Goal: Task Accomplishment & Management: Complete application form

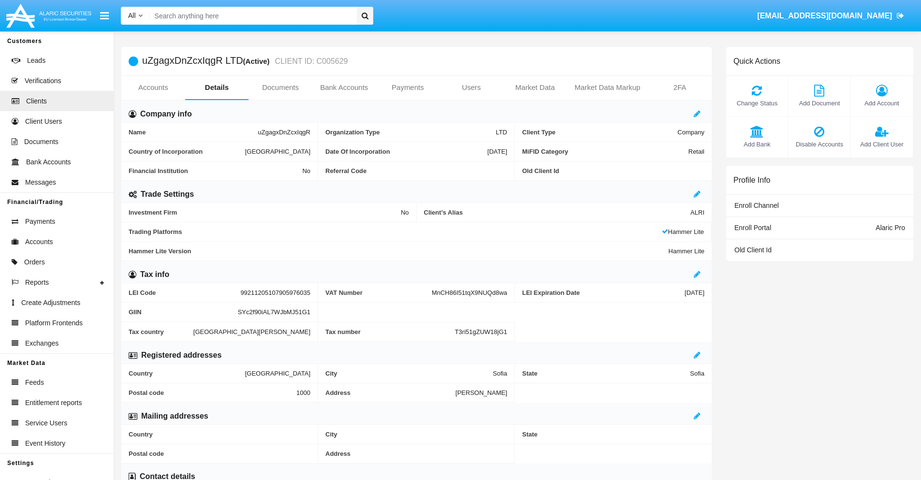
click at [344, 88] on link "Bank Accounts" at bounding box center [344, 87] width 64 height 23
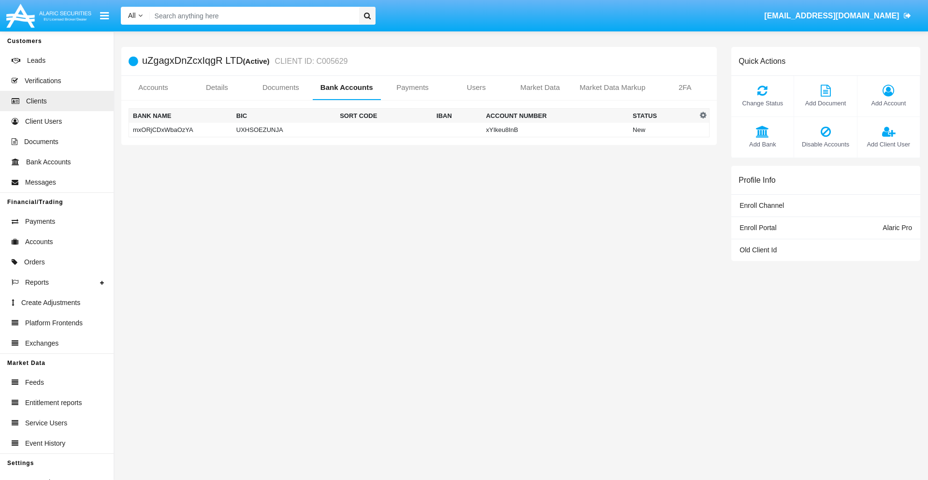
click at [180, 130] on td "mxORjCDxWbaOzYA" at bounding box center [180, 130] width 103 height 15
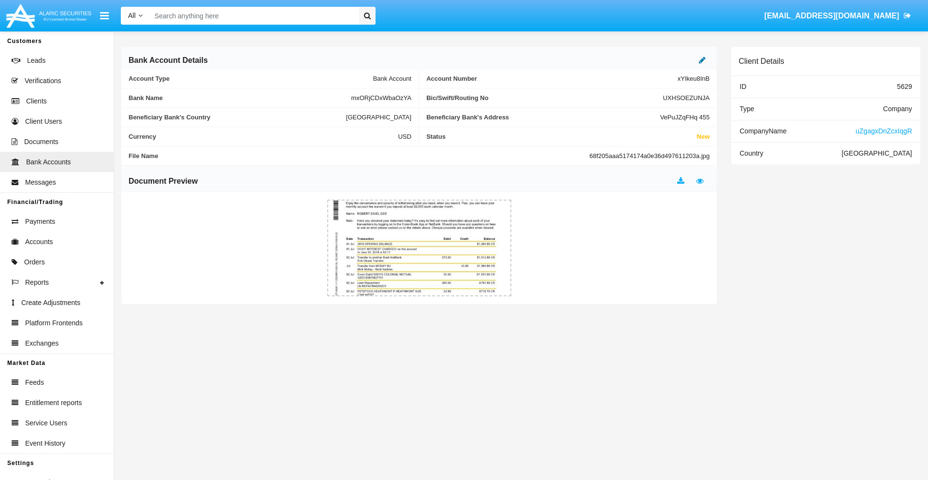
click at [703, 60] on icon at bounding box center [702, 60] width 7 height 8
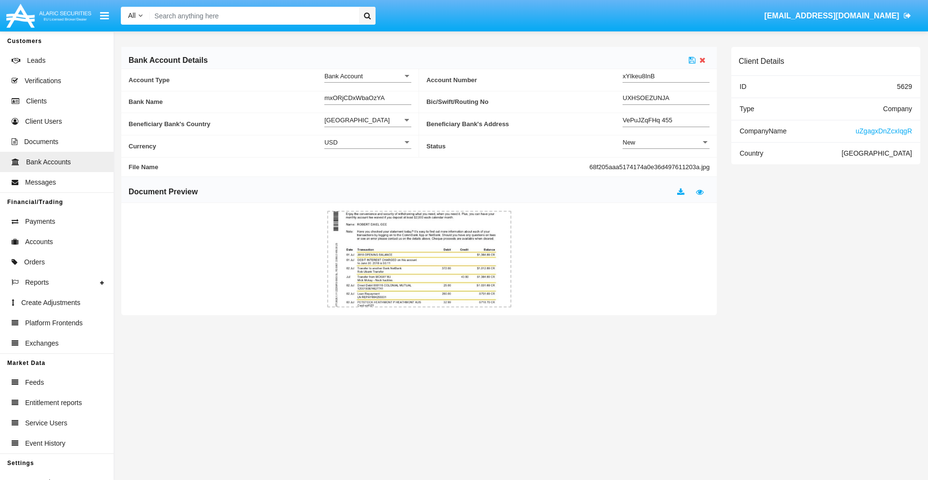
click at [666, 142] on div "New" at bounding box center [662, 142] width 78 height 8
click at [666, 166] on span "Active" at bounding box center [666, 166] width 87 height 19
click at [692, 60] on icon at bounding box center [692, 60] width 7 height 8
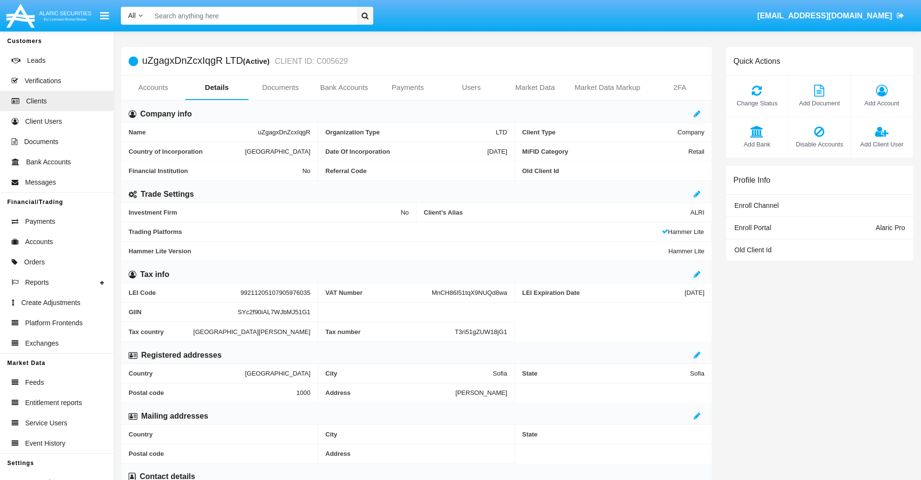
click at [344, 88] on link "Bank Accounts" at bounding box center [344, 87] width 64 height 23
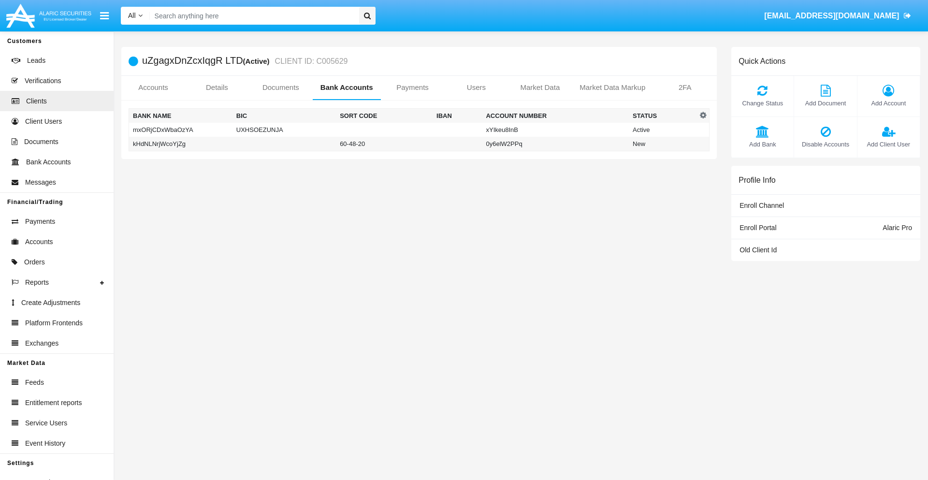
click at [180, 144] on td "kHdNLNrjWcoYjZg" at bounding box center [180, 144] width 103 height 15
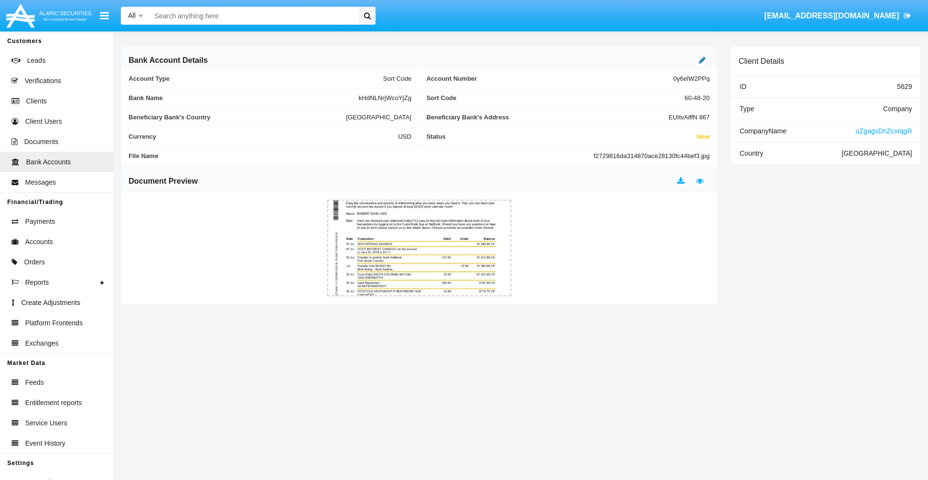
click at [703, 60] on icon at bounding box center [702, 60] width 7 height 8
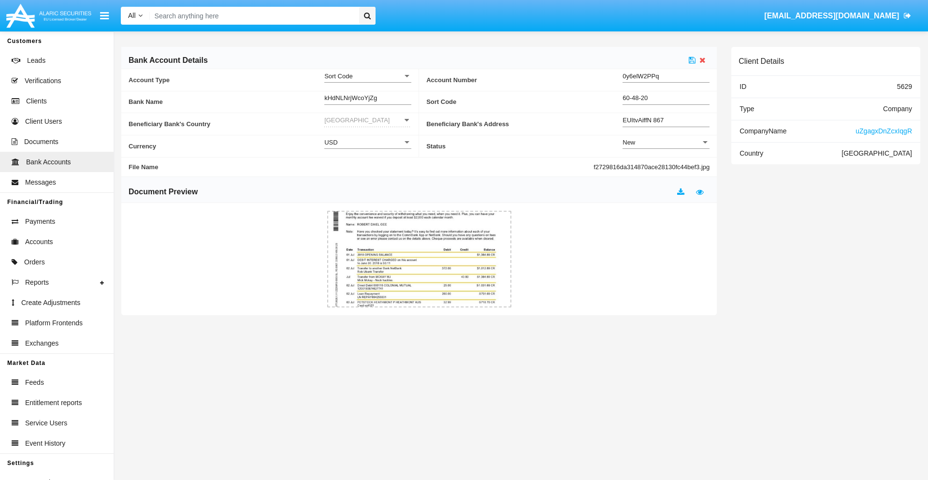
click at [666, 142] on div "New" at bounding box center [662, 142] width 78 height 8
click at [666, 166] on span "Active" at bounding box center [659, 166] width 72 height 19
click at [692, 60] on icon at bounding box center [692, 60] width 7 height 8
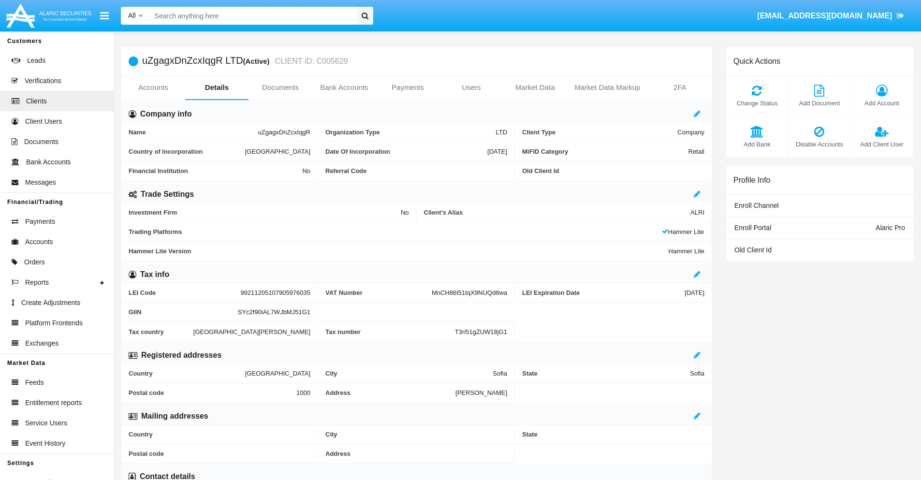
click at [757, 144] on span "Add Bank" at bounding box center [757, 144] width 52 height 9
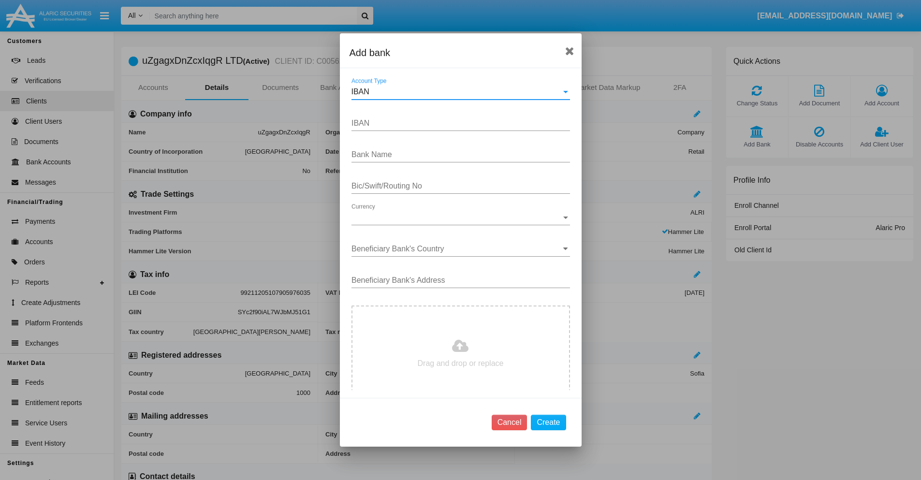
click at [457, 92] on div "IBAN" at bounding box center [457, 92] width 210 height 9
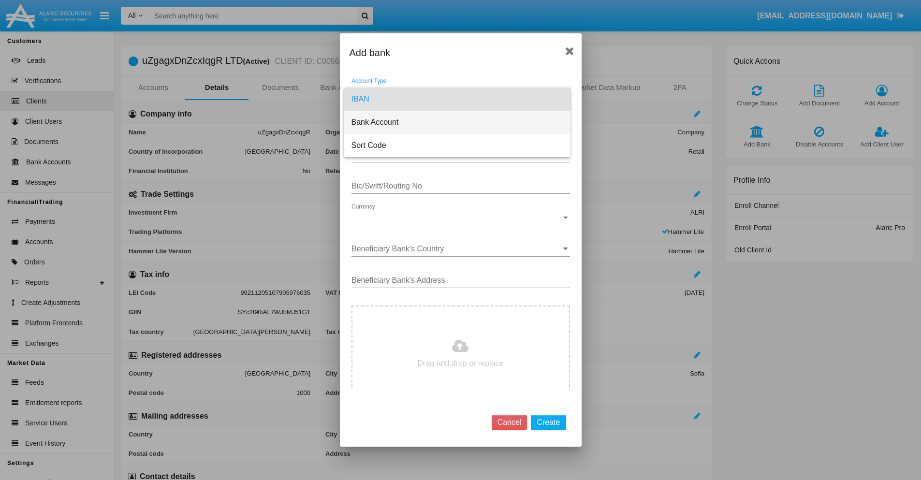
click at [457, 122] on span "Bank Account" at bounding box center [457, 122] width 211 height 23
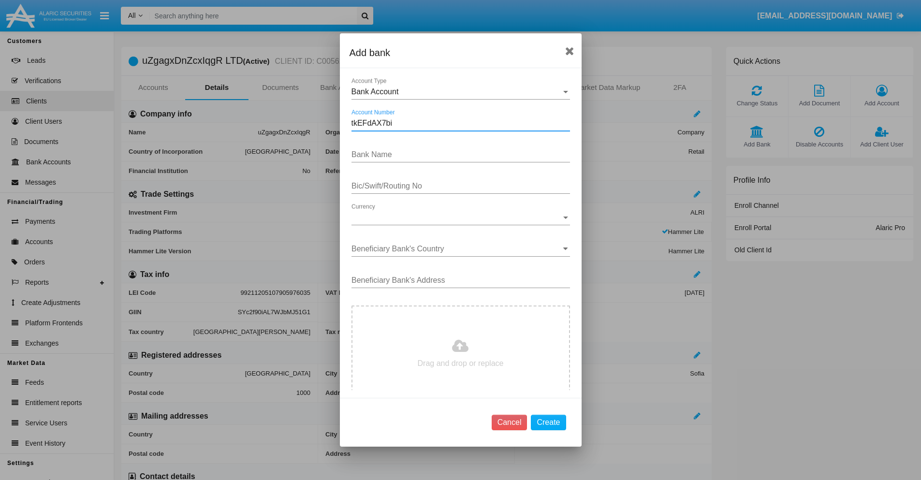
type input "tkEFdAX7bi"
type input "qOIDWpZwLYtcKSQ"
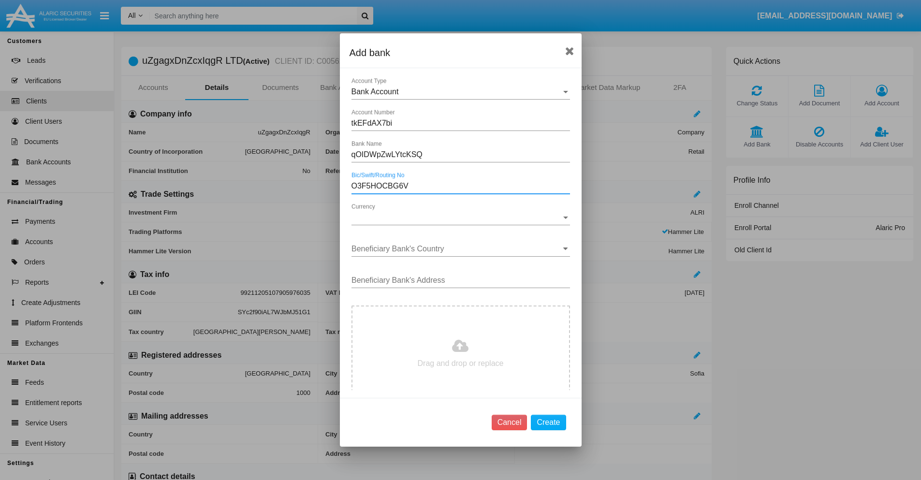
type input "O3F5HOCBG6V"
click at [457, 218] on span "Currency" at bounding box center [457, 217] width 210 height 9
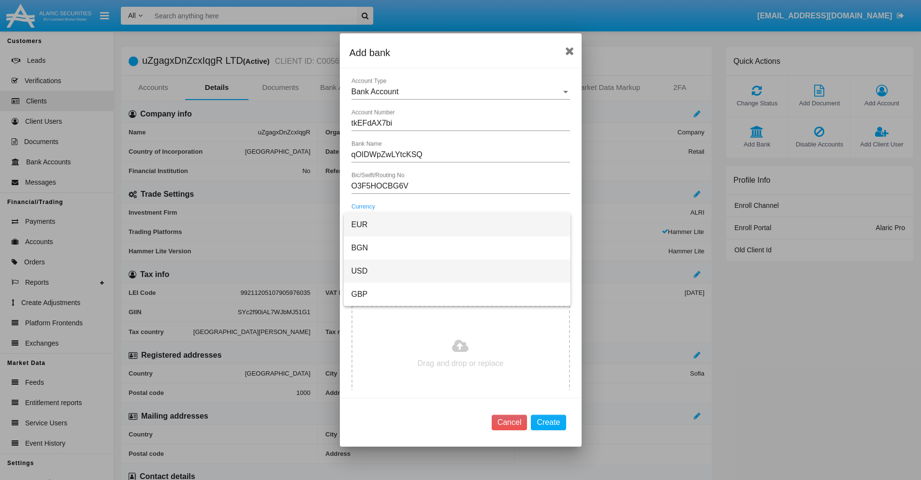
click at [457, 271] on span "USD" at bounding box center [457, 271] width 211 height 23
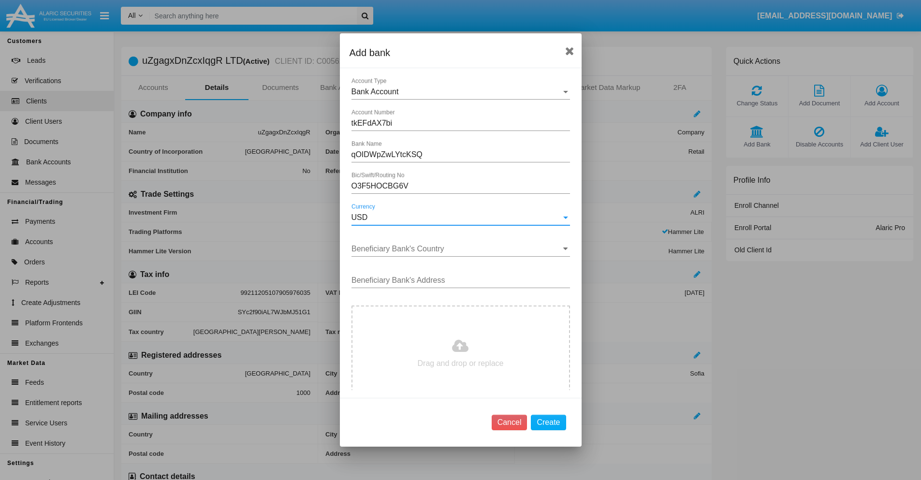
click at [457, 249] on input "Beneficiary Bank's Country" at bounding box center [461, 249] width 219 height 9
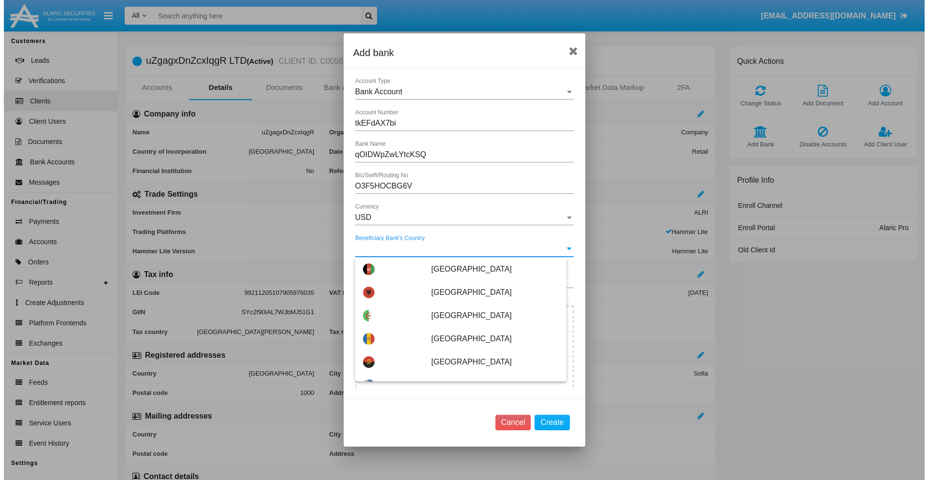
scroll to position [2685, 0]
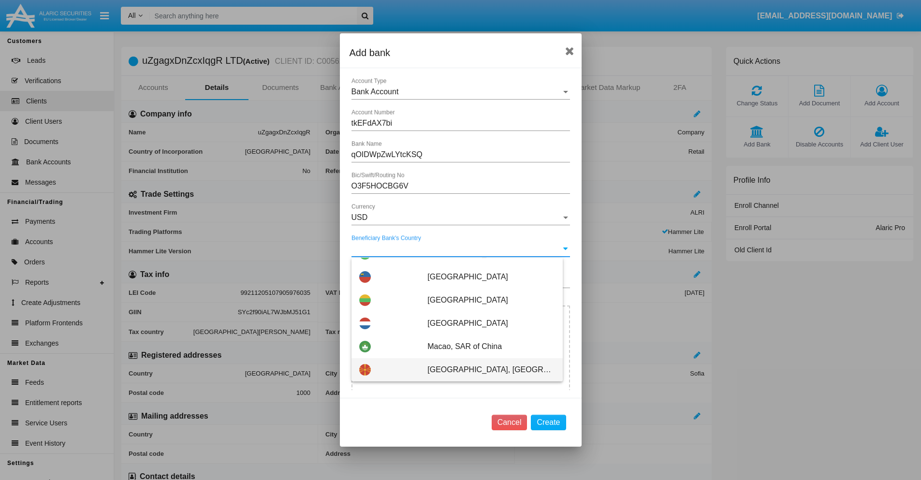
click at [486, 370] on span "Macedonia, Republic of" at bounding box center [490, 369] width 127 height 23
type input "Macedonia, Republic of"
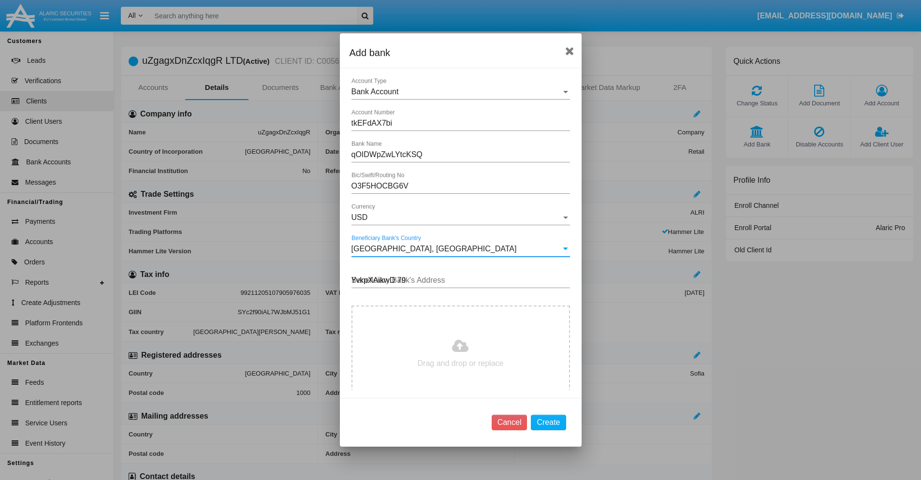
type input "YvkpXAikwD 791"
type input "C:\fakepath\bank-statement.png"
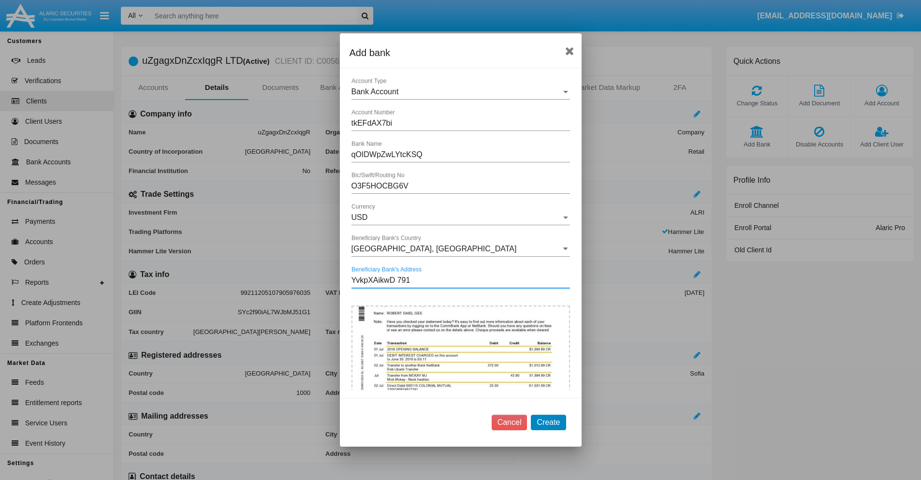
click at [548, 422] on button "Create" at bounding box center [548, 422] width 35 height 15
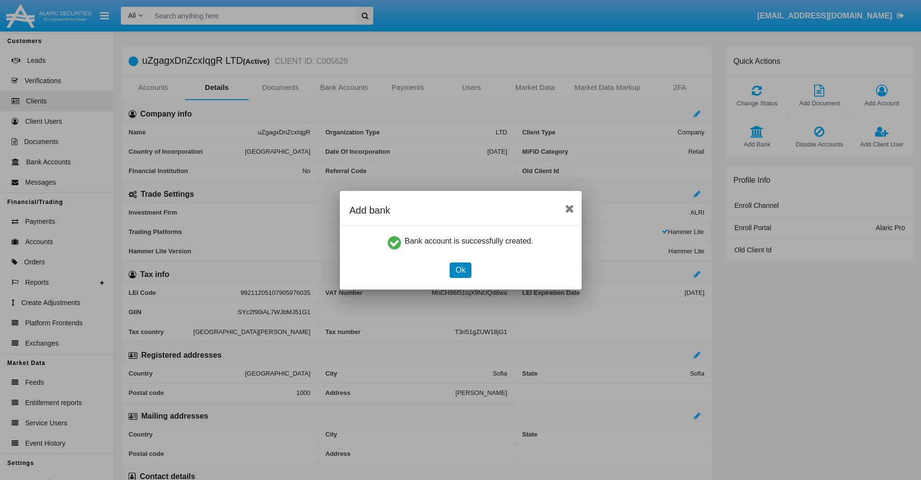
click at [460, 270] on button "Ok" at bounding box center [460, 270] width 21 height 15
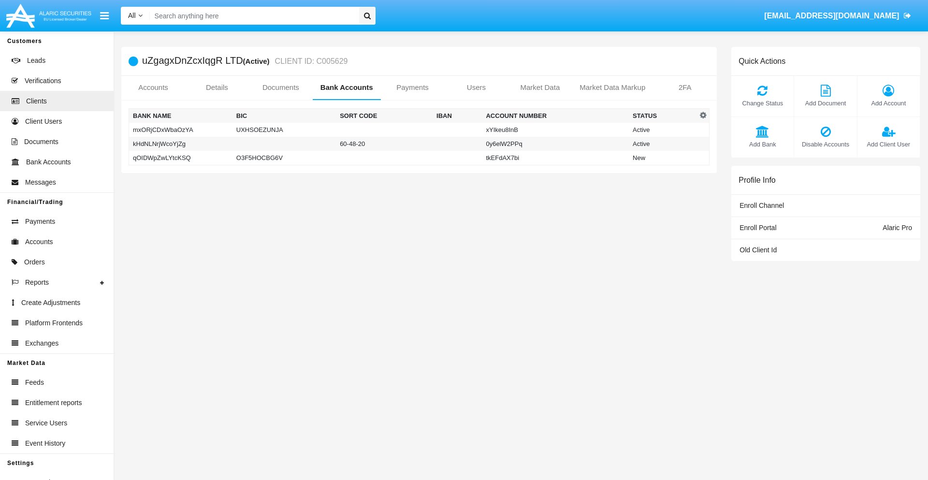
click at [180, 158] on td "qOIDWpZwLYtcKSQ" at bounding box center [180, 158] width 103 height 15
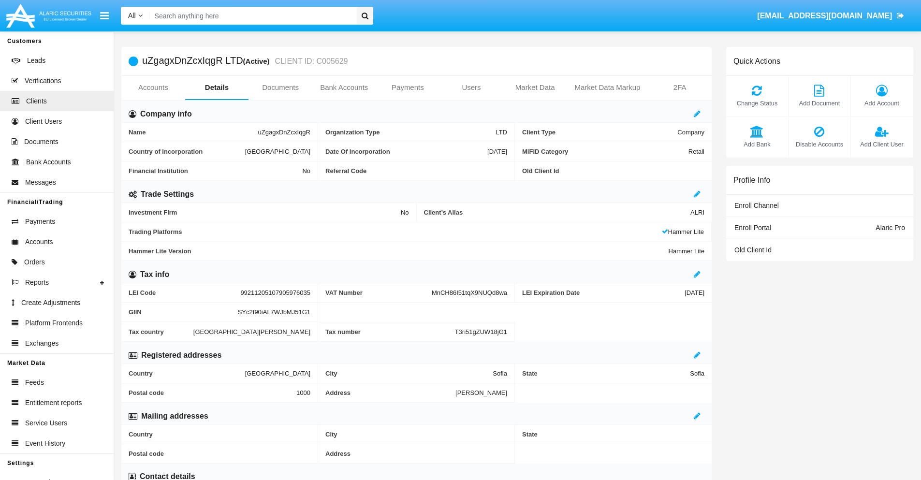
click at [757, 144] on span "Add Bank" at bounding box center [757, 144] width 52 height 9
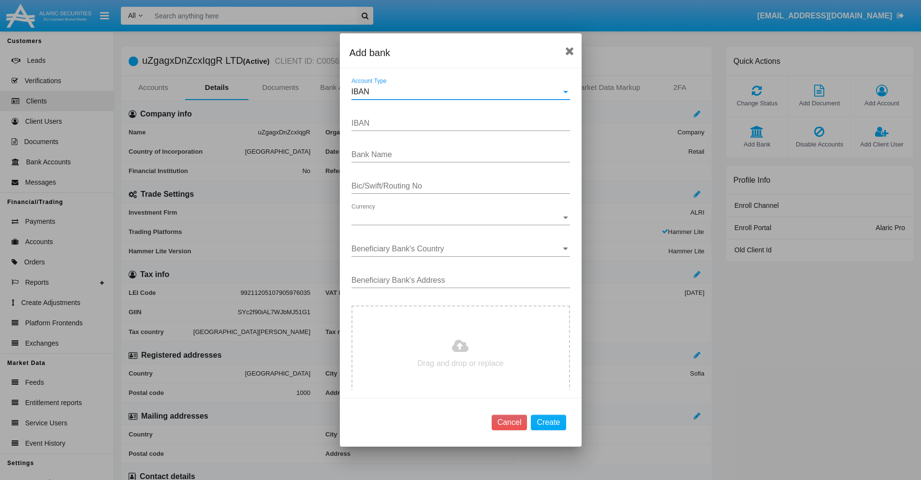
click at [457, 92] on div "IBAN" at bounding box center [457, 92] width 210 height 9
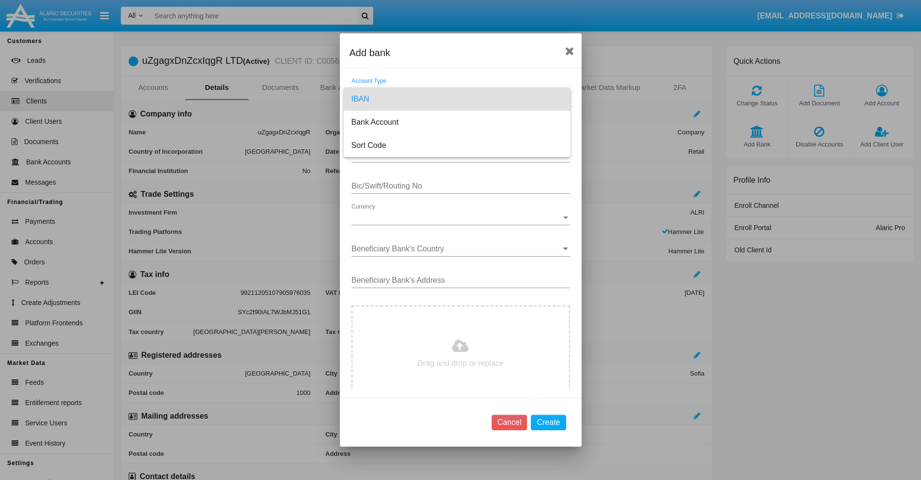
click at [457, 99] on span "IBAN" at bounding box center [457, 99] width 211 height 23
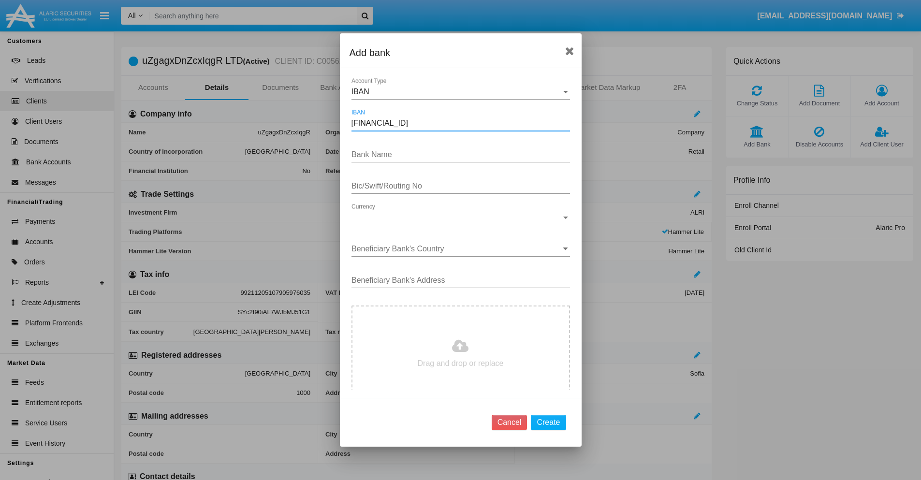
type input "DE31500105175143186793"
type input "atysDRYkXGRBCbx"
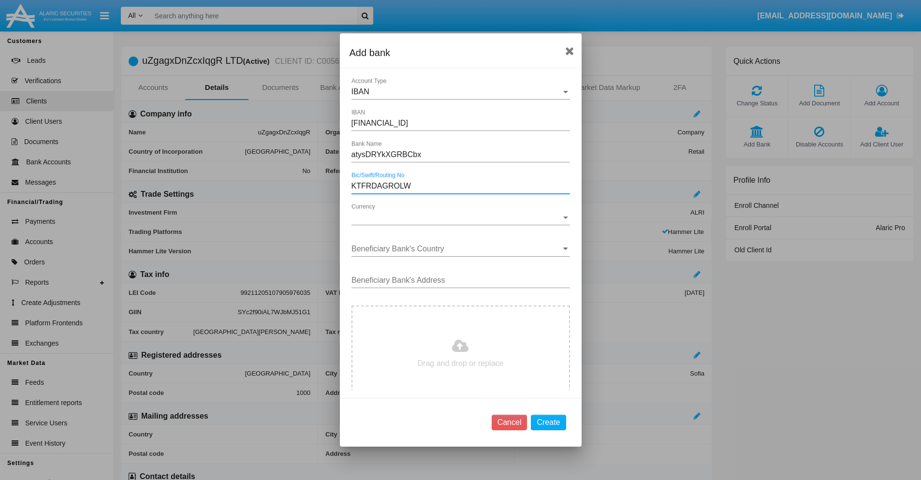
type input "KTFRDAGROLW"
click at [457, 218] on span "Currency" at bounding box center [457, 217] width 210 height 9
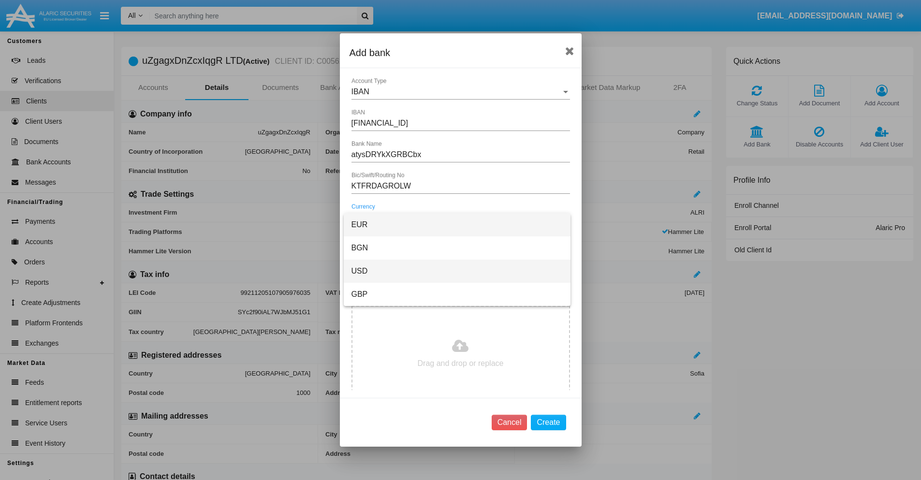
click at [457, 271] on span "USD" at bounding box center [457, 271] width 211 height 23
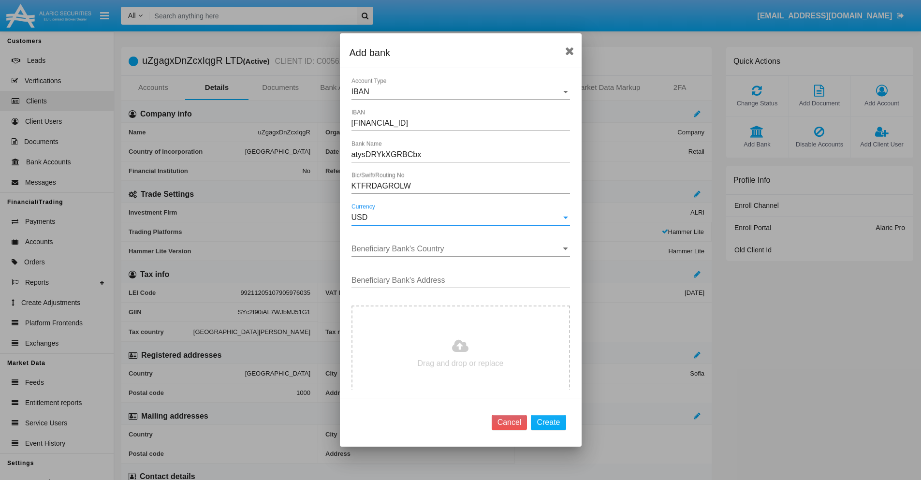
click at [457, 249] on input "Beneficiary Bank's Country" at bounding box center [461, 249] width 219 height 9
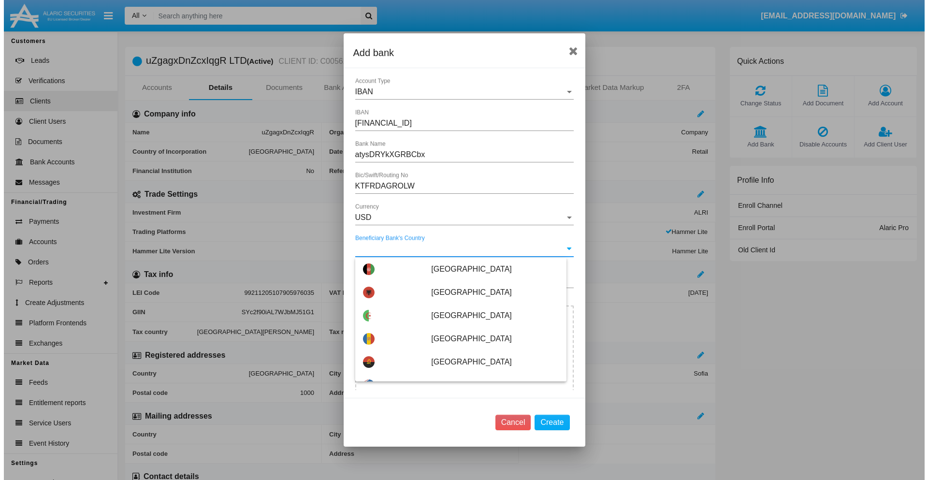
scroll to position [1896, 0]
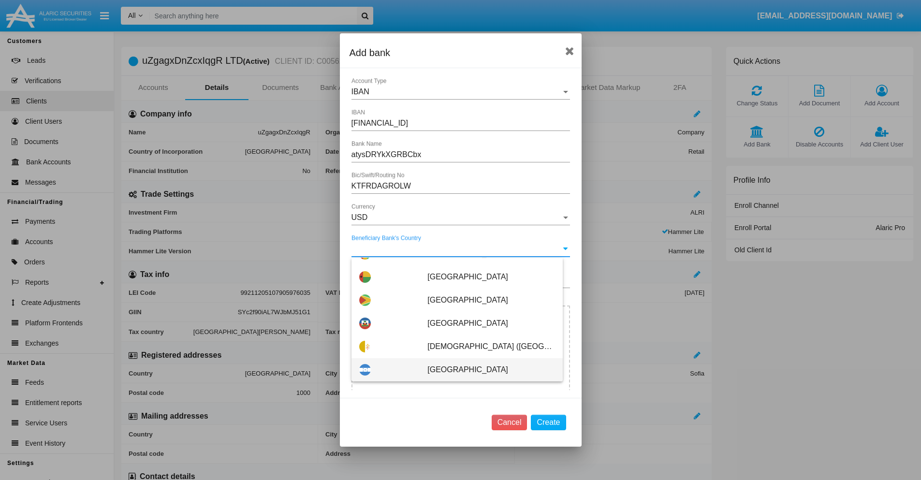
click at [486, 370] on span "Honduras" at bounding box center [490, 369] width 127 height 23
type input "Honduras"
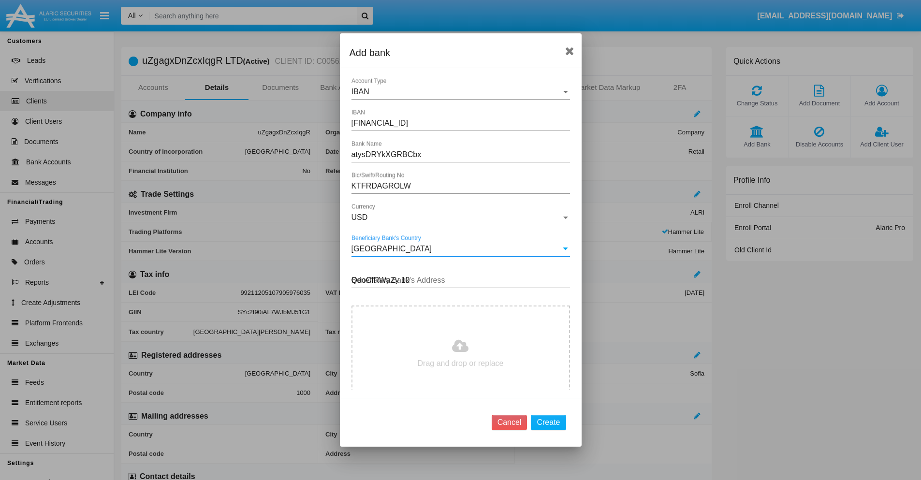
type input "QdoCfRWaZy 101"
type input "C:\fakepath\bank-statement.png"
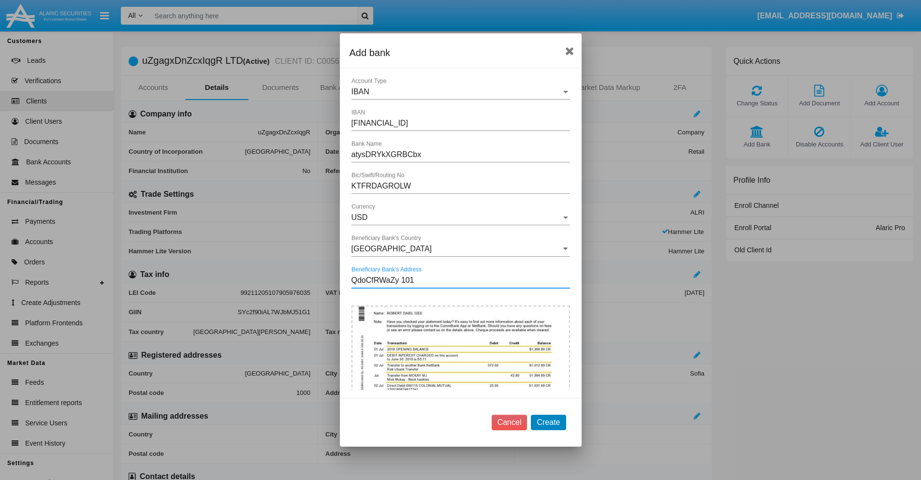
click at [548, 422] on button "Create" at bounding box center [548, 422] width 35 height 15
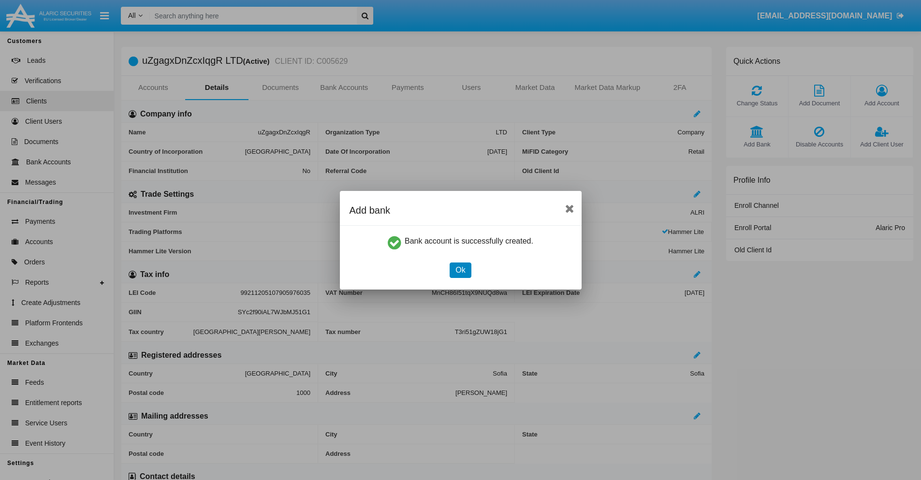
click at [460, 270] on button "Ok" at bounding box center [460, 270] width 21 height 15
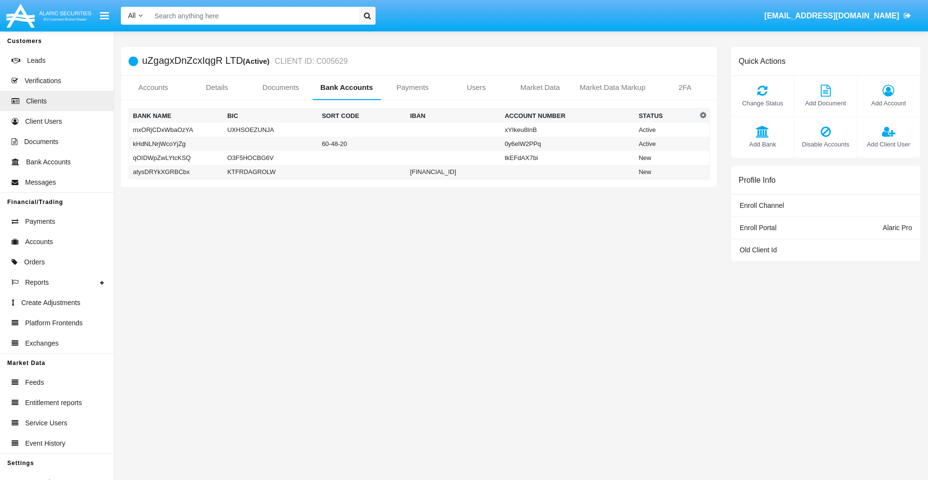
click at [176, 172] on td "atysDRYkXGRBCbx" at bounding box center [176, 172] width 95 height 15
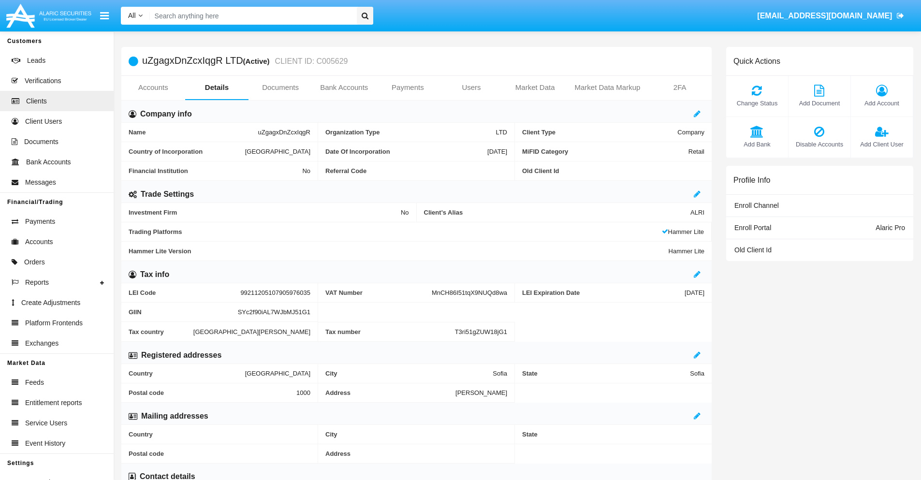
click at [757, 144] on span "Add Bank" at bounding box center [757, 144] width 52 height 9
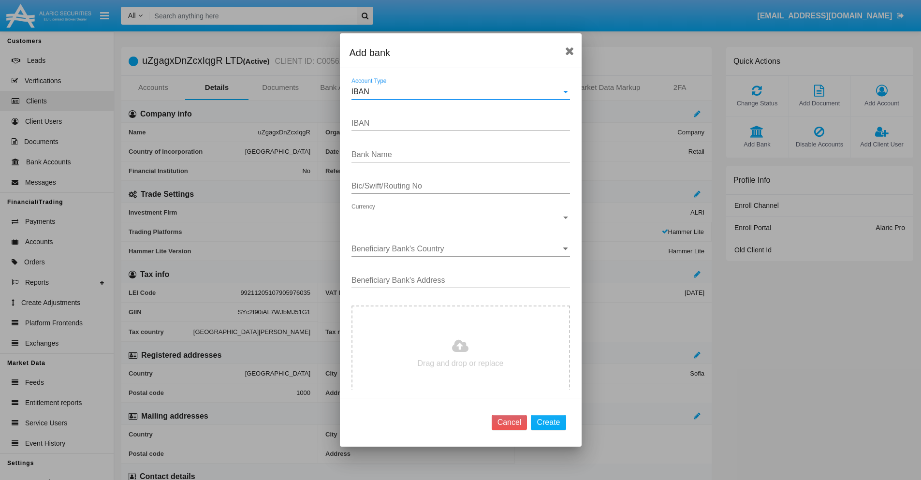
click at [457, 92] on div "IBAN" at bounding box center [457, 92] width 210 height 9
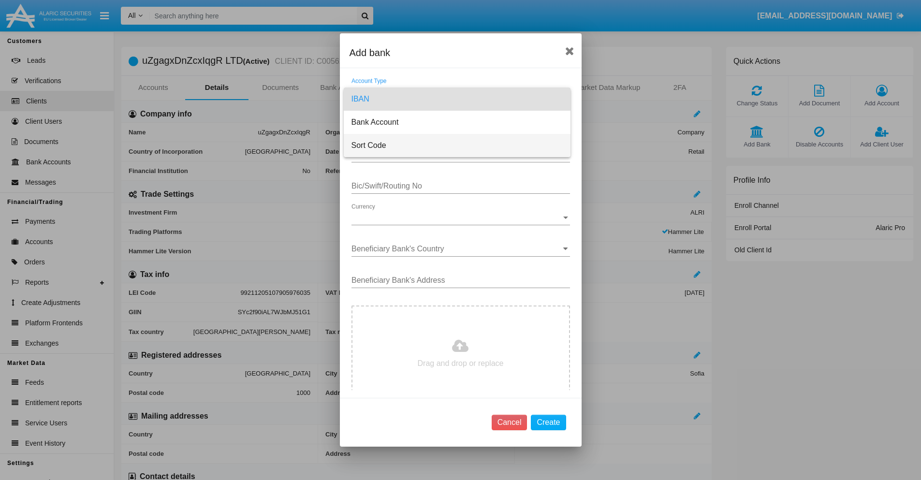
click at [457, 146] on span "Sort Code" at bounding box center [457, 145] width 211 height 23
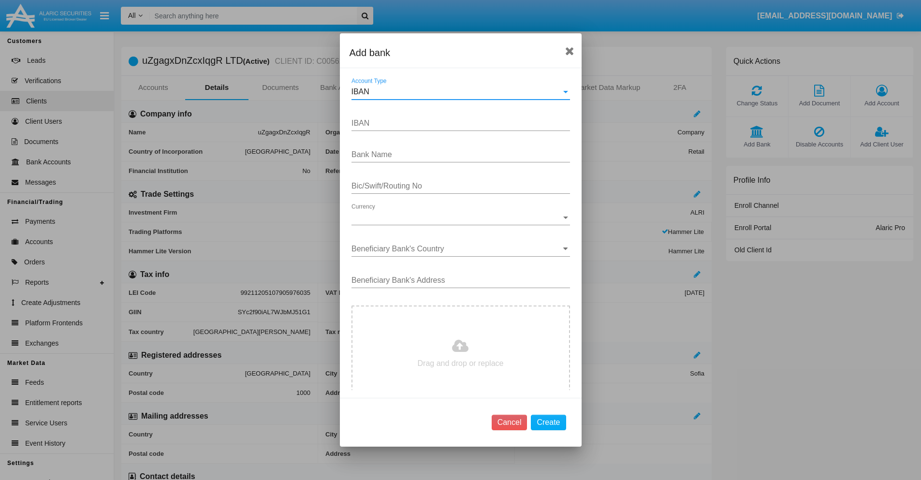
type input "[GEOGRAPHIC_DATA]"
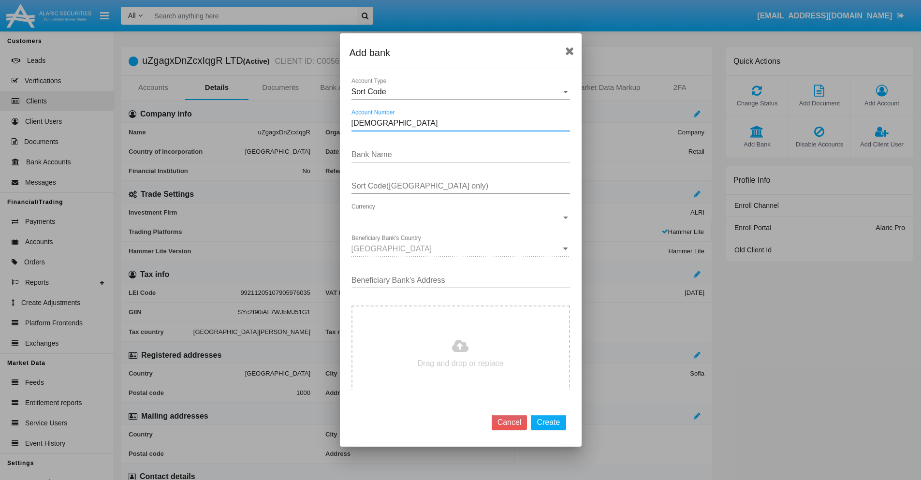
type input "[DEMOGRAPHIC_DATA]"
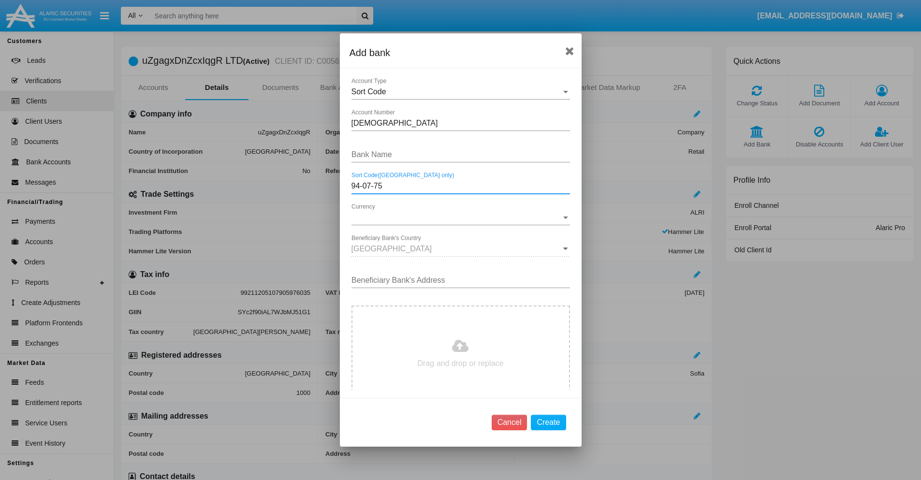
type input "94-07-75"
type input "beGIczmfqVLUMMr"
click at [457, 218] on span "Currency" at bounding box center [457, 217] width 210 height 9
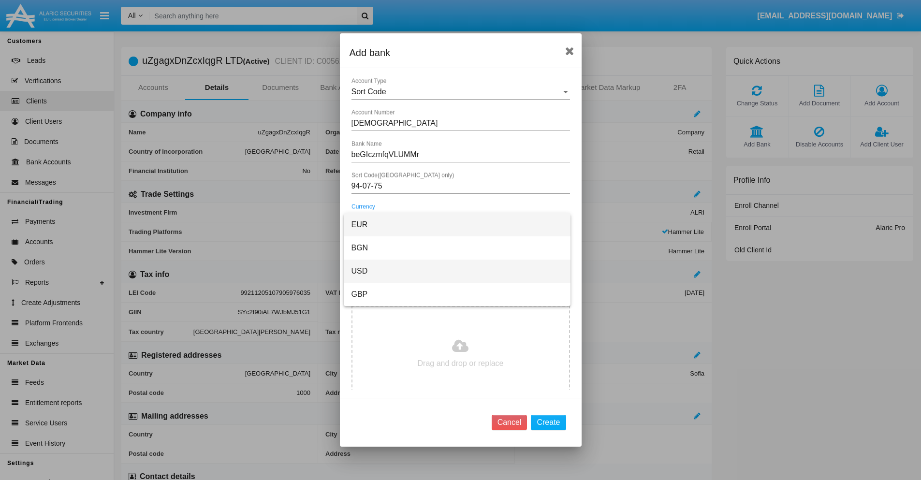
click at [457, 271] on span "USD" at bounding box center [457, 271] width 211 height 23
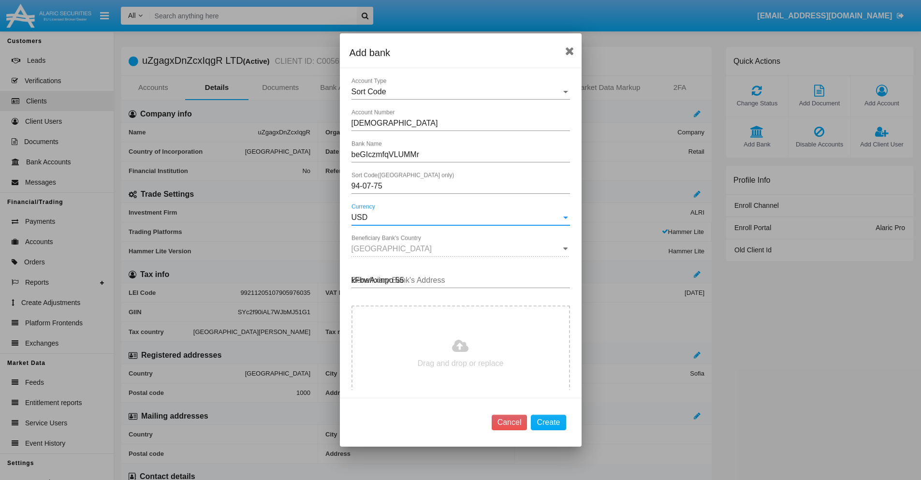
type input "kFbwAxinpo 552"
type input "C:\fakepath\bank-statement.png"
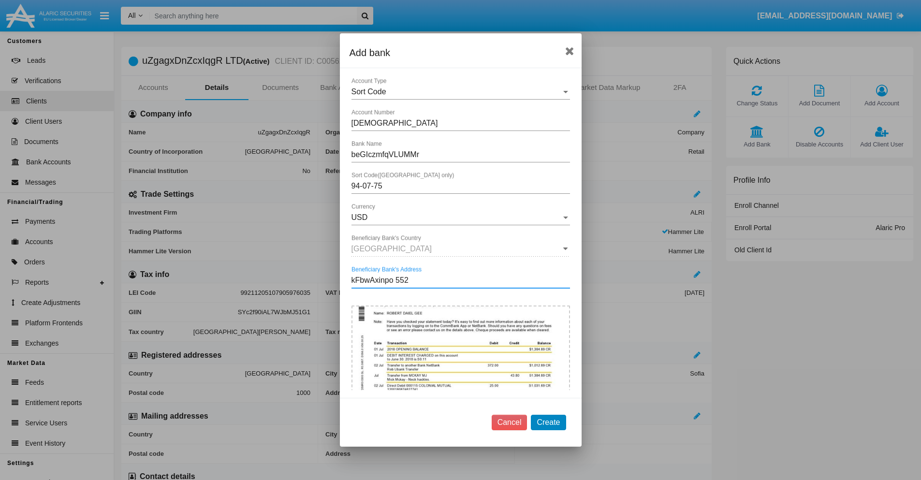
click at [548, 422] on button "Create" at bounding box center [548, 422] width 35 height 15
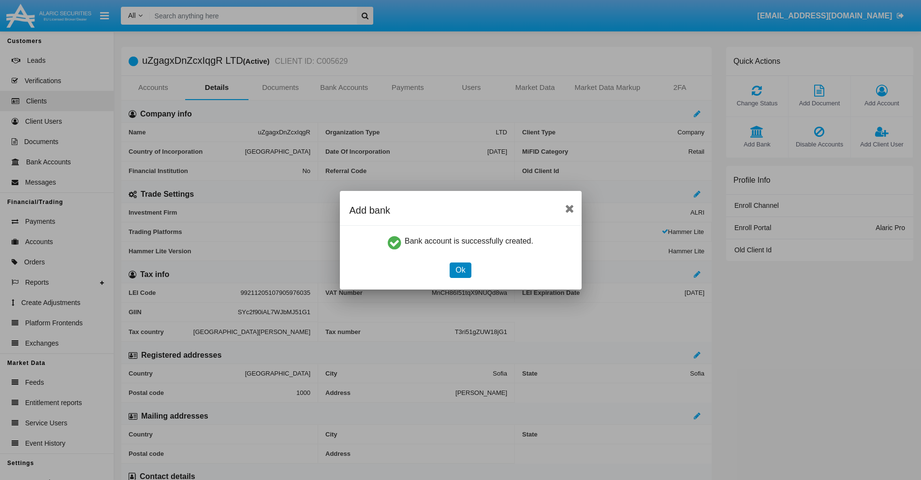
click at [460, 270] on button "Ok" at bounding box center [460, 270] width 21 height 15
